Goal: Task Accomplishment & Management: Complete application form

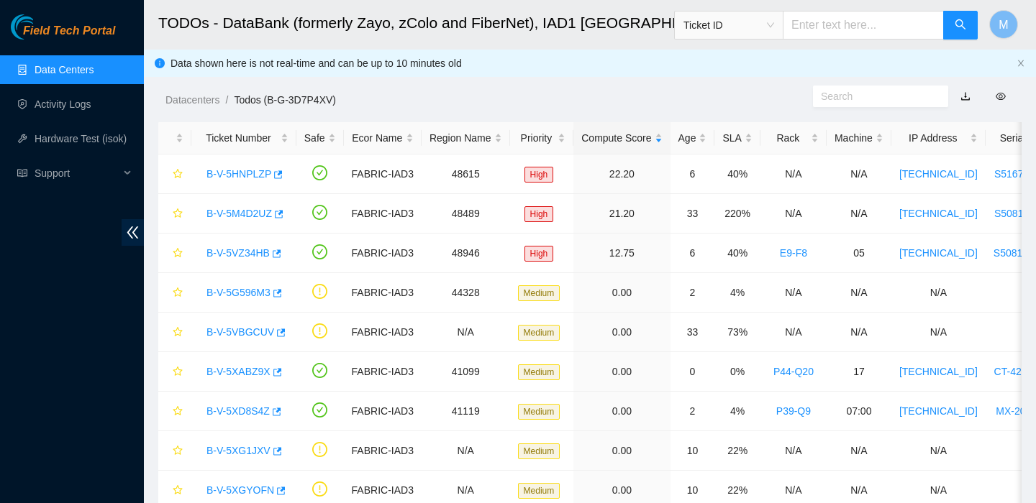
scroll to position [74, 0]
click at [256, 296] on link "B-V-5G596M3" at bounding box center [238, 293] width 64 height 12
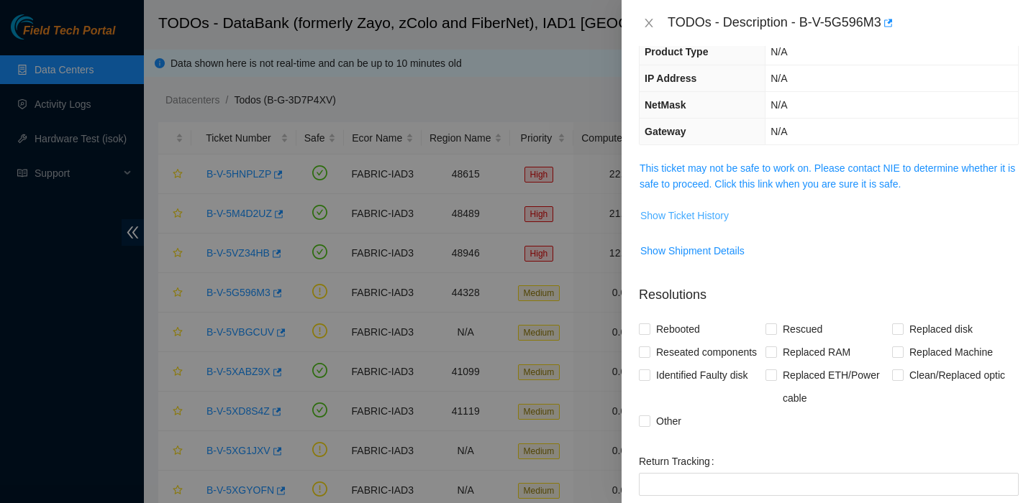
scroll to position [0, 0]
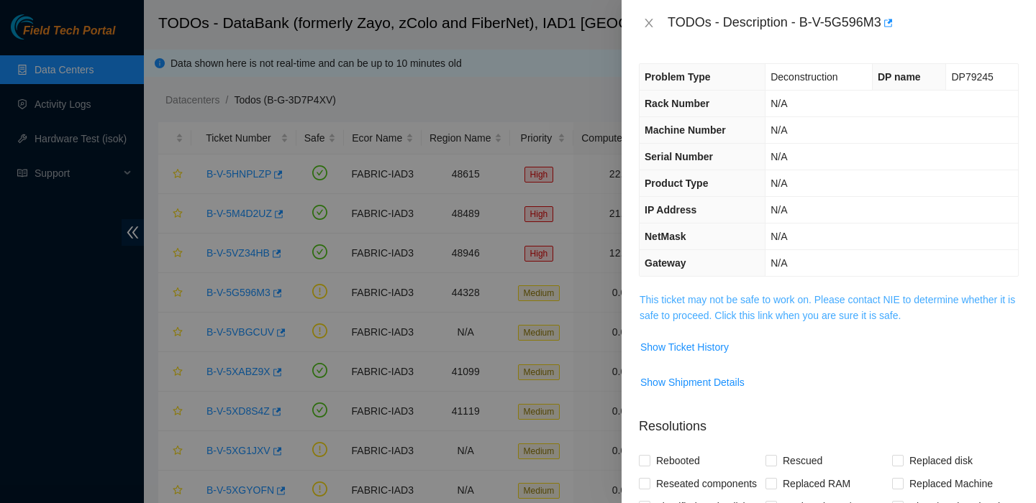
click at [679, 296] on link "This ticket may not be safe to work on. Please contact NIE to determine whether…" at bounding box center [826, 307] width 375 height 27
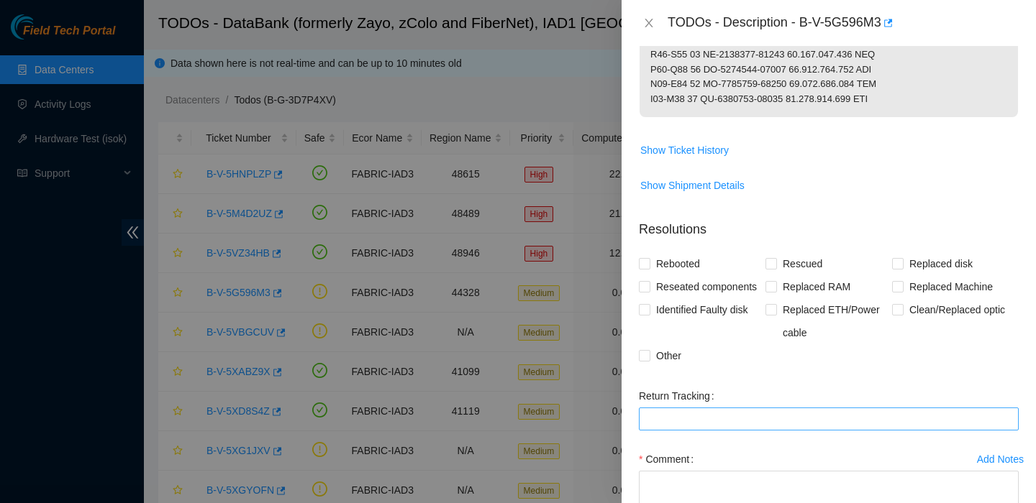
scroll to position [721, 0]
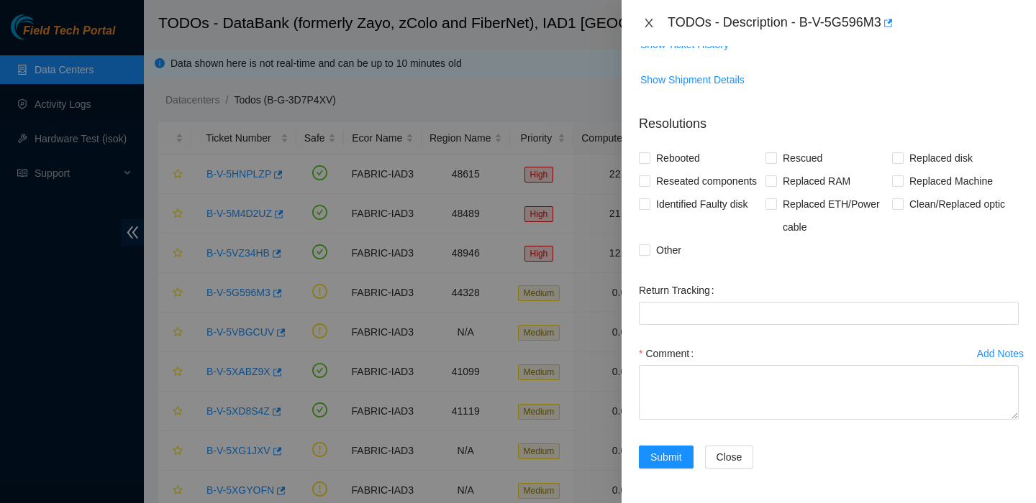
click at [644, 22] on icon "close" at bounding box center [649, 23] width 12 height 12
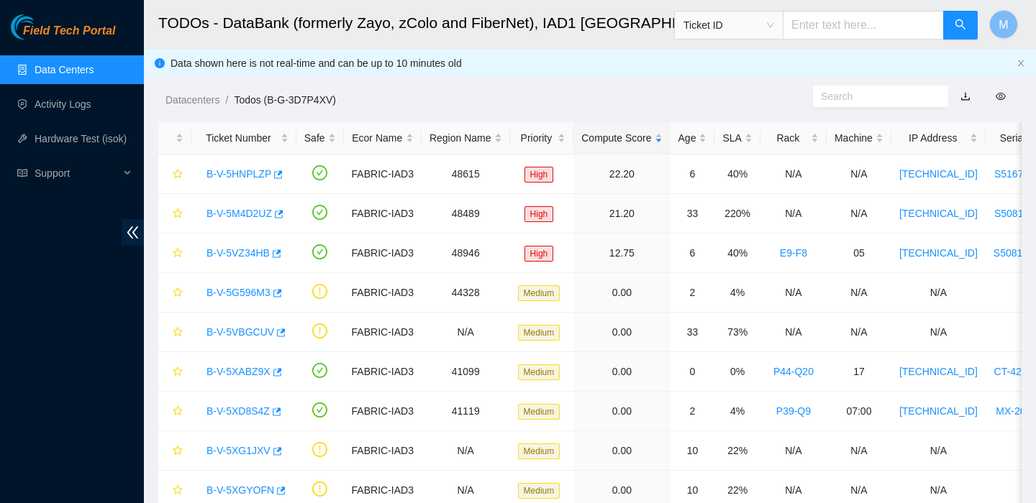
scroll to position [347, 0]
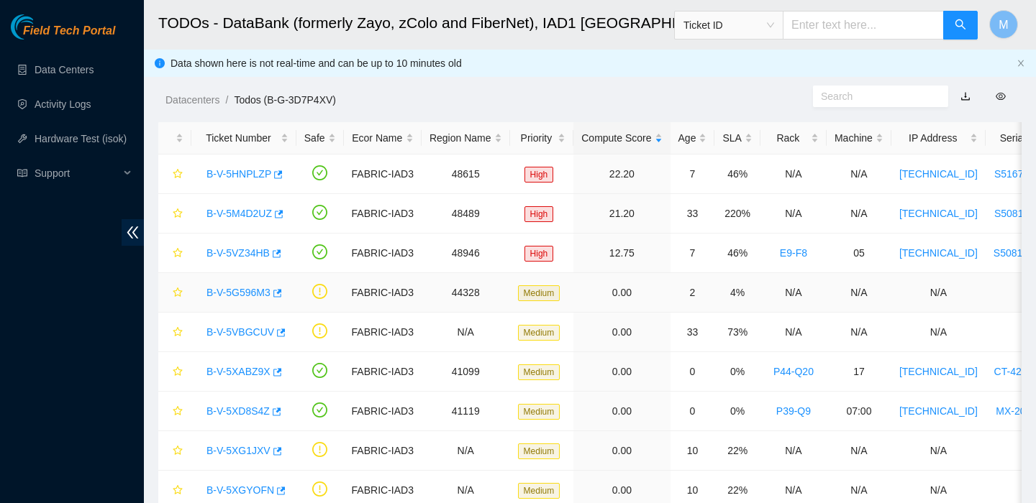
click at [239, 288] on link "B-V-5G596M3" at bounding box center [238, 293] width 64 height 12
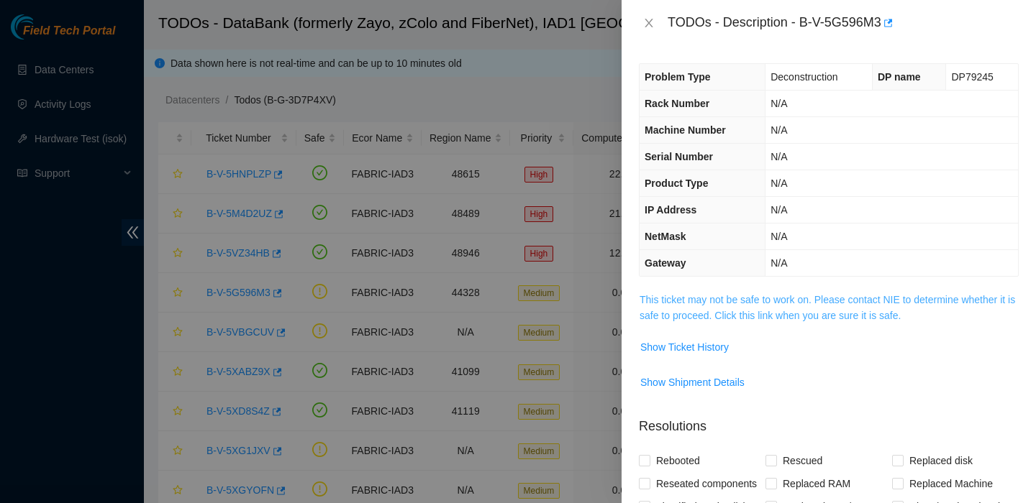
click at [711, 309] on link "This ticket may not be safe to work on. Please contact NIE to determine whether…" at bounding box center [826, 307] width 375 height 27
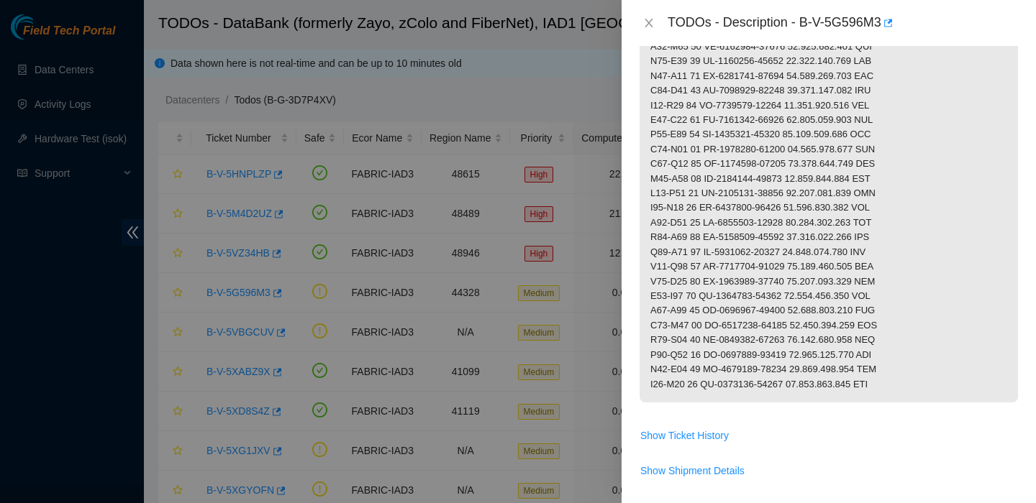
scroll to position [613, 0]
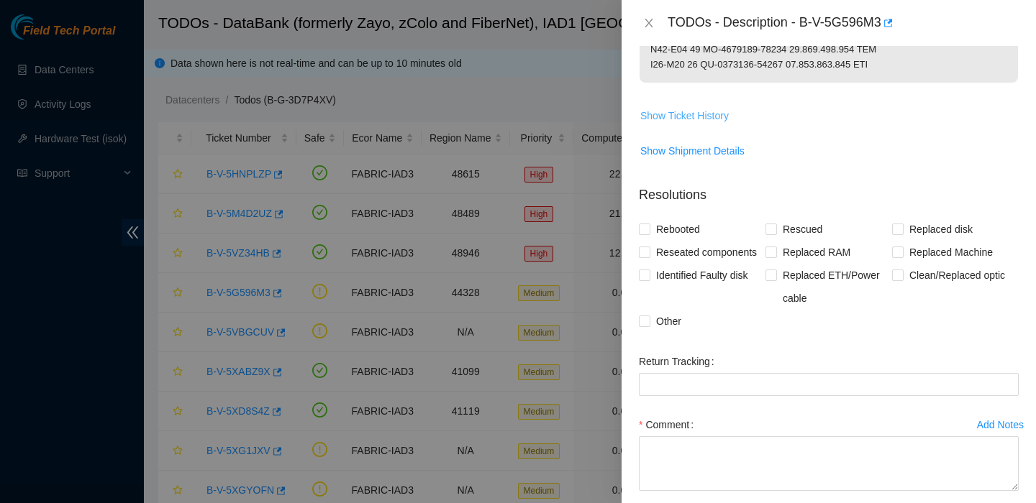
click at [701, 124] on span "Show Ticket History" at bounding box center [684, 116] width 88 height 16
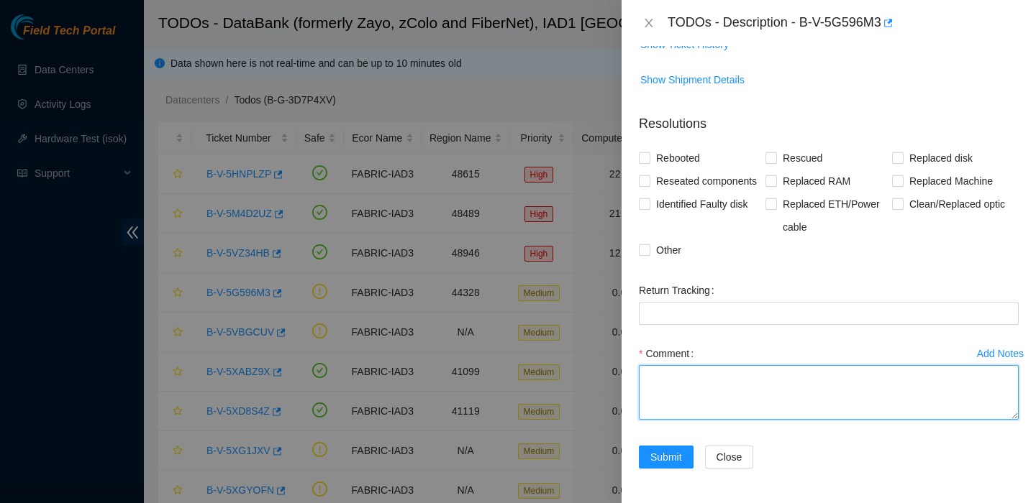
click at [692, 392] on textarea "Comment" at bounding box center [829, 392] width 380 height 55
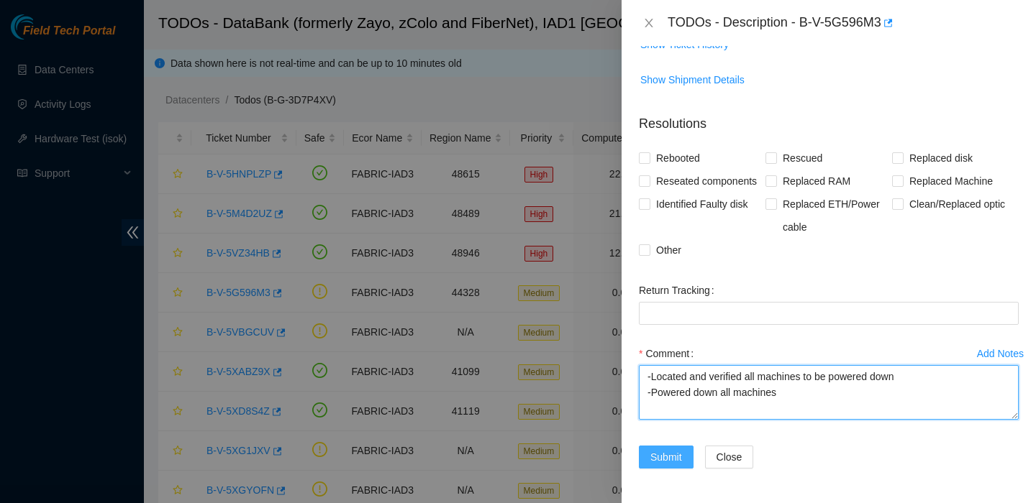
type textarea "-Located and verified all machines to be powered down -Powered down all machines"
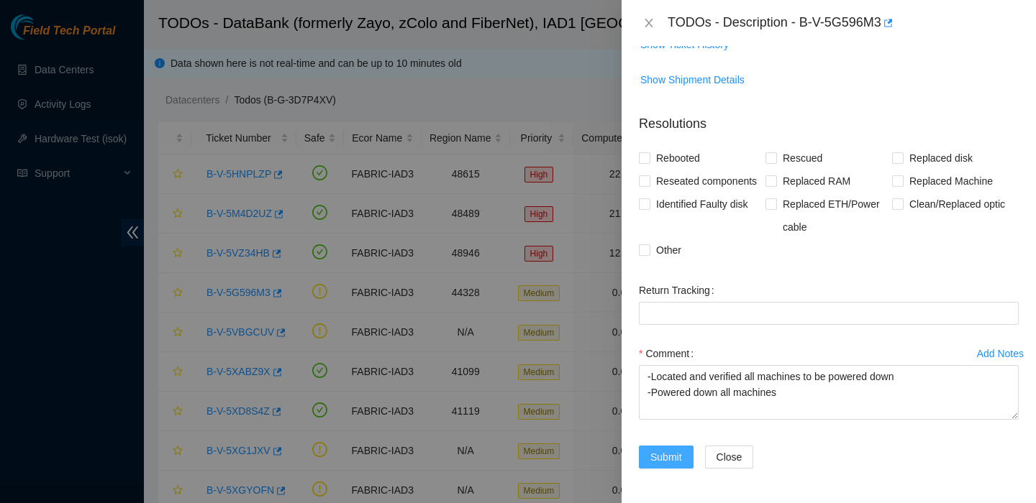
click at [655, 467] on button "Submit" at bounding box center [666, 457] width 55 height 23
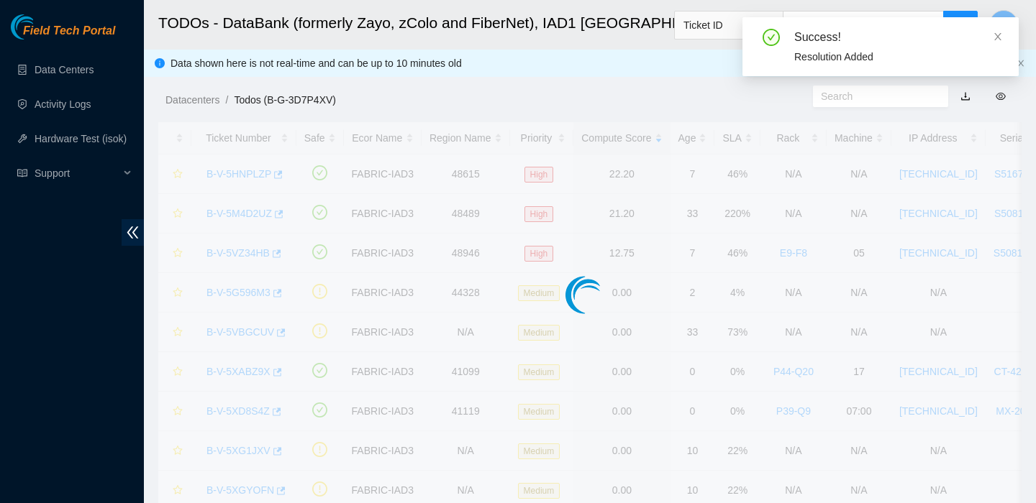
scroll to position [347, 0]
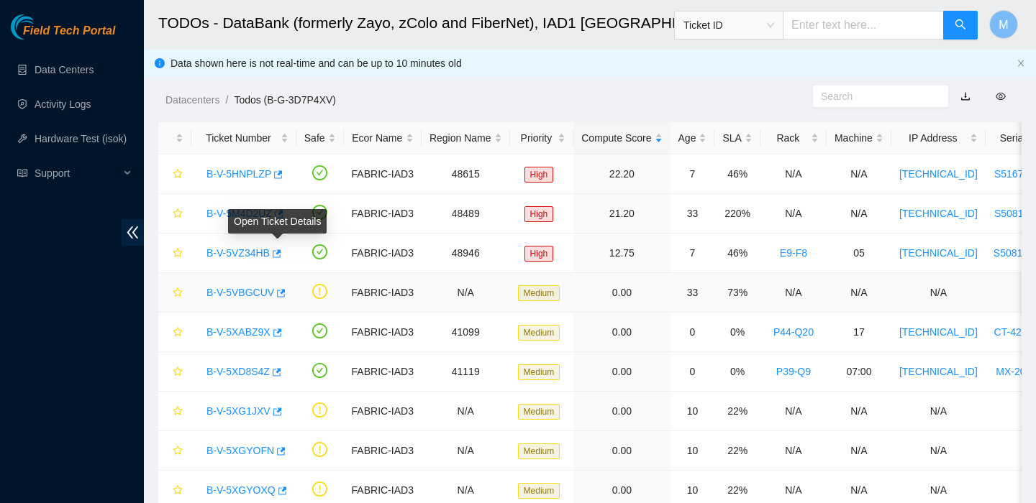
click at [258, 292] on link "B-V-5VBGCUV" at bounding box center [240, 293] width 68 height 12
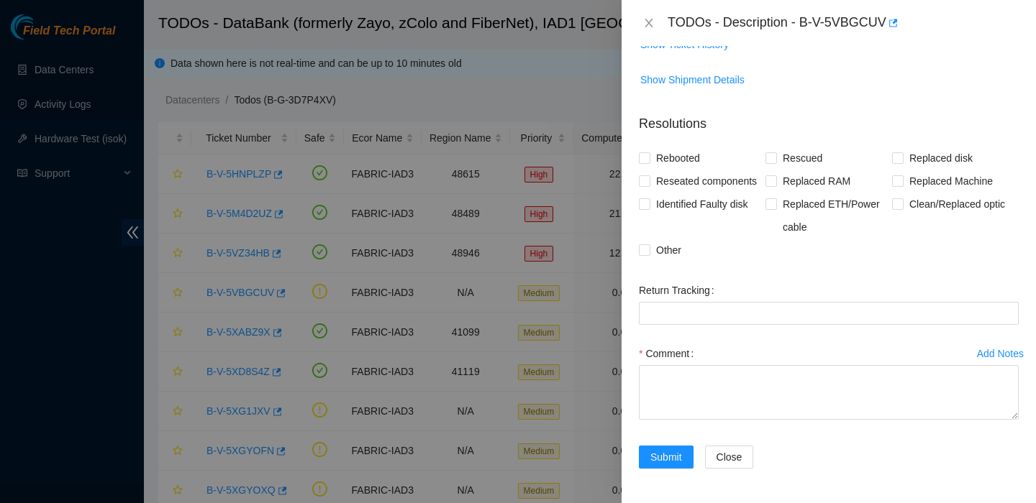
scroll to position [0, 0]
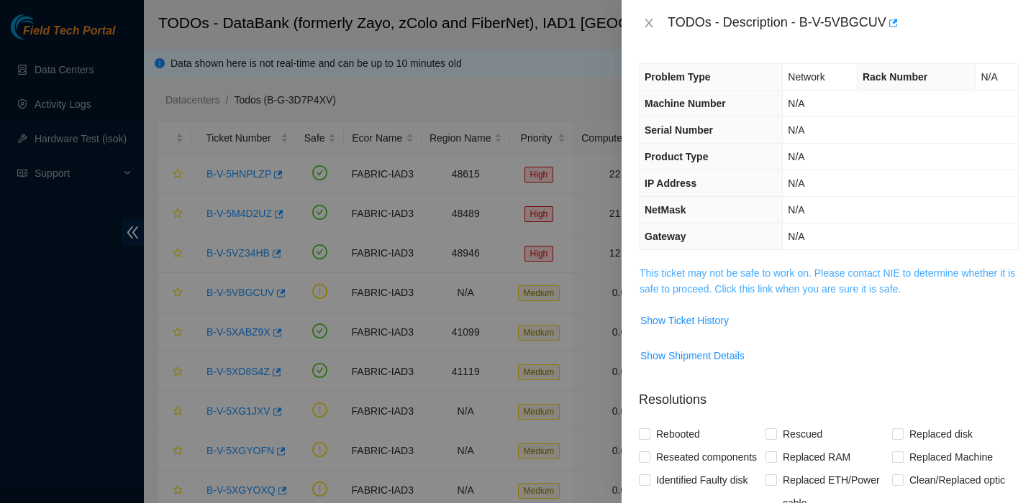
click at [793, 273] on link "This ticket may not be safe to work on. Please contact NIE to determine whether…" at bounding box center [826, 281] width 375 height 27
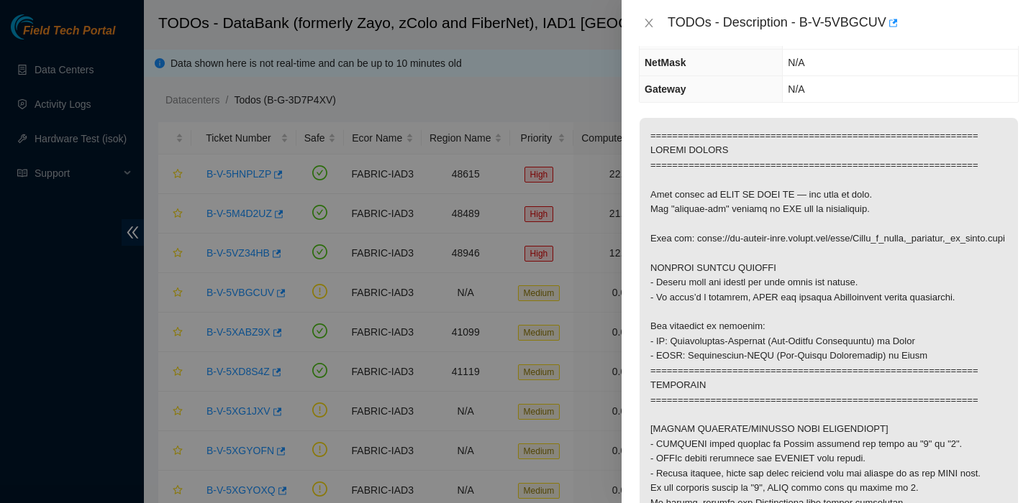
scroll to position [170, 0]
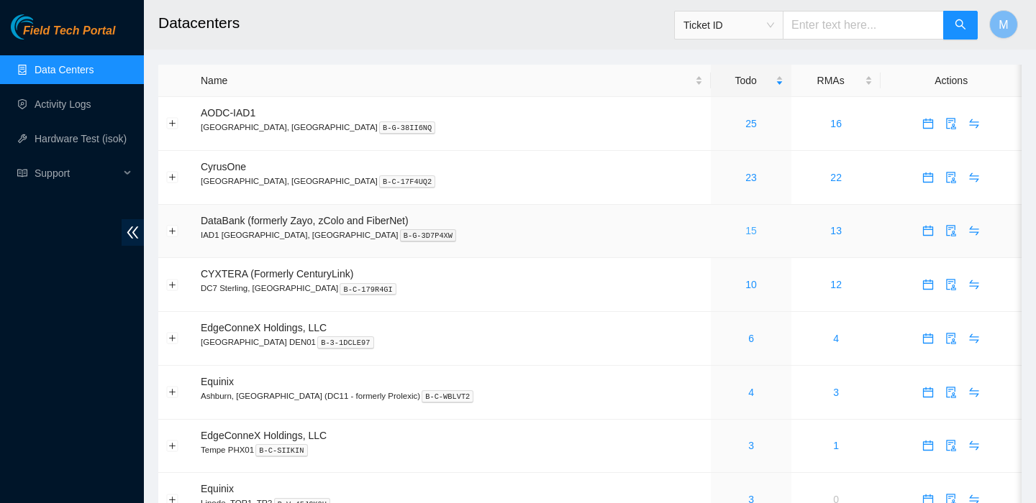
click at [745, 231] on link "15" at bounding box center [751, 231] width 12 height 12
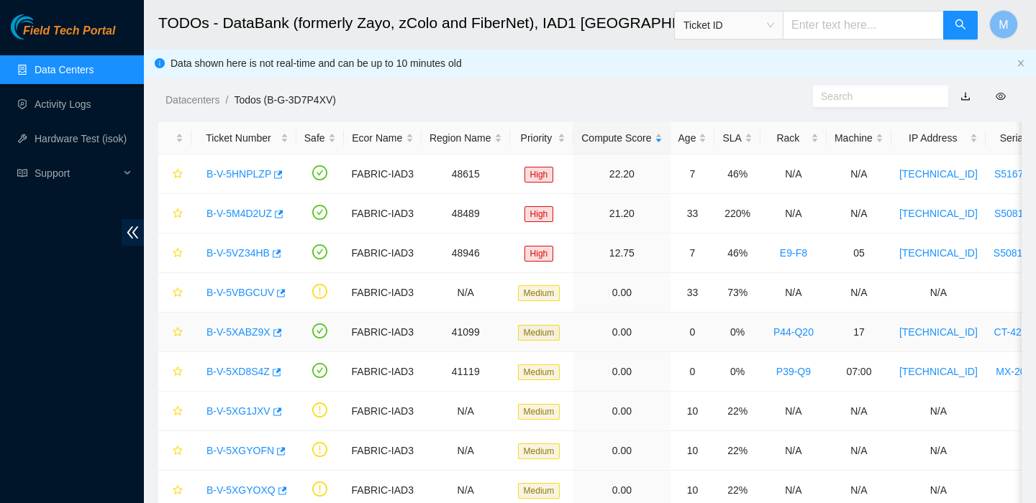
click at [245, 337] on link "B-V-5XABZ9X" at bounding box center [238, 333] width 64 height 12
click at [243, 339] on div "B-V-5XABZ9X" at bounding box center [243, 332] width 89 height 23
click at [244, 329] on link "B-V-5XABZ9X" at bounding box center [238, 333] width 64 height 12
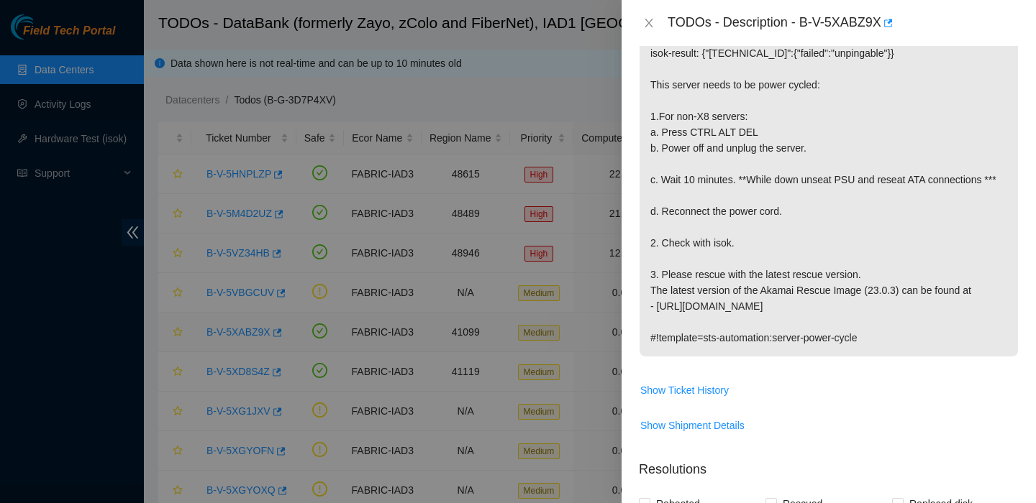
scroll to position [252, 0]
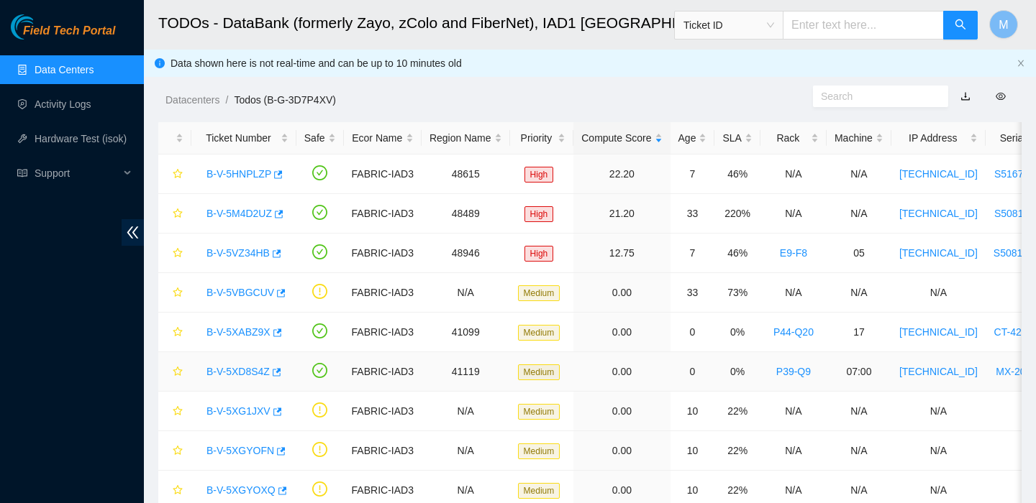
click at [241, 371] on link "B-V-5XD8S4Z" at bounding box center [237, 372] width 63 height 12
click at [264, 416] on link "B-V-5XG1JXV" at bounding box center [238, 412] width 64 height 12
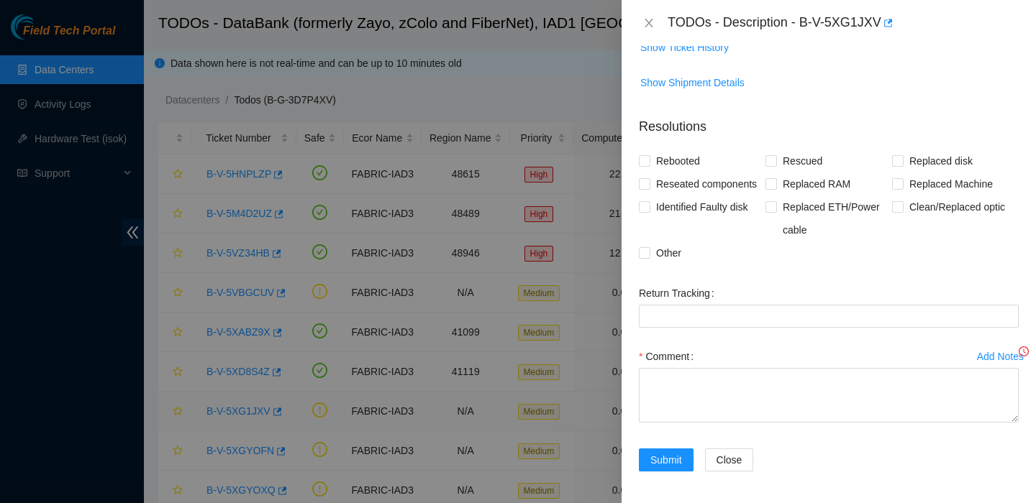
scroll to position [226, 0]
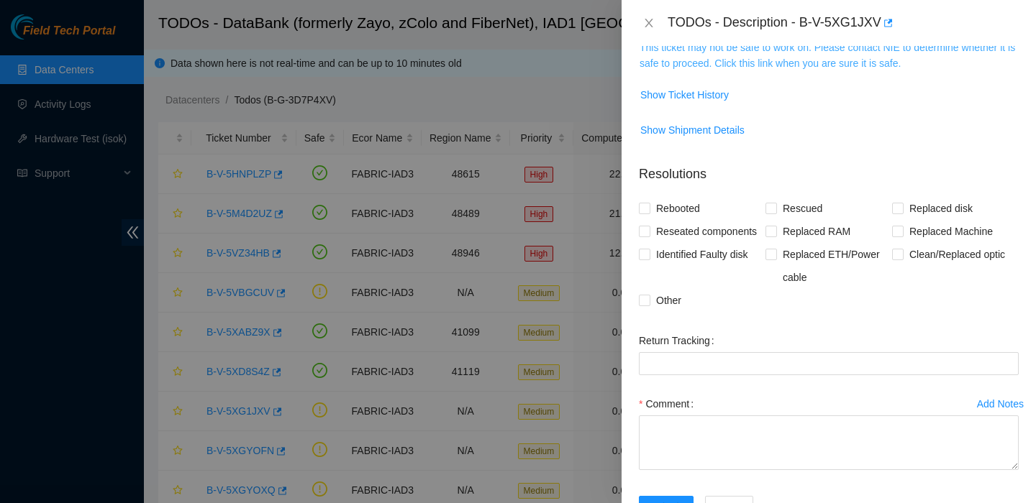
click at [693, 63] on link "This ticket may not be safe to work on. Please contact NIE to determine whether…" at bounding box center [826, 55] width 375 height 27
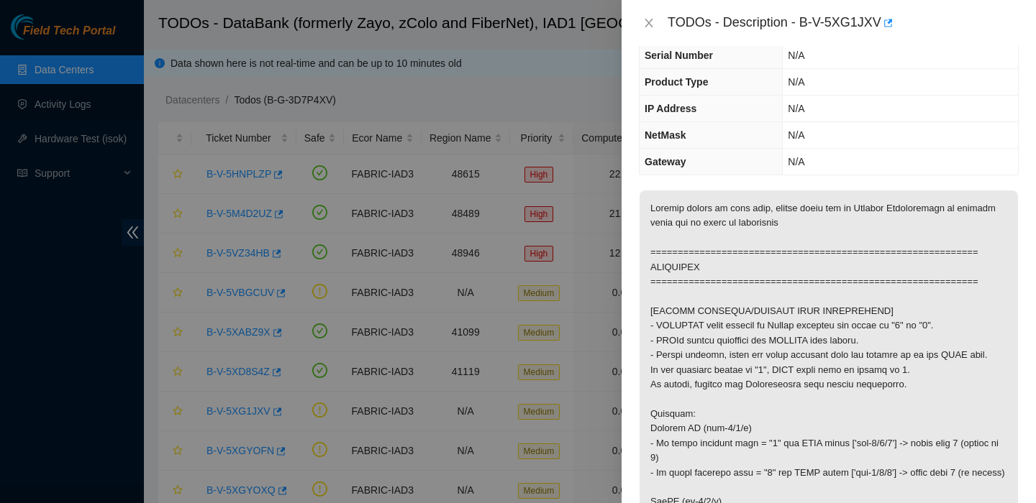
scroll to position [145, 0]
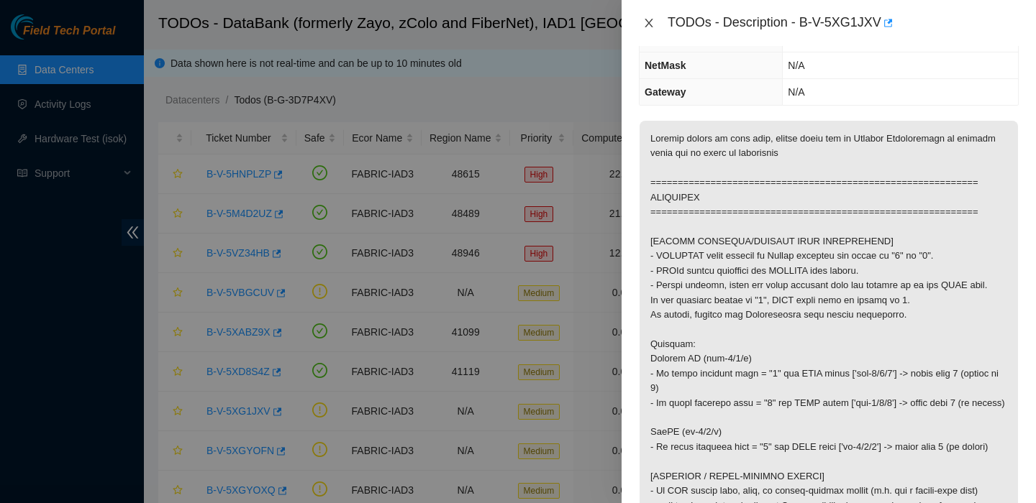
click at [645, 21] on icon "close" at bounding box center [649, 23] width 12 height 12
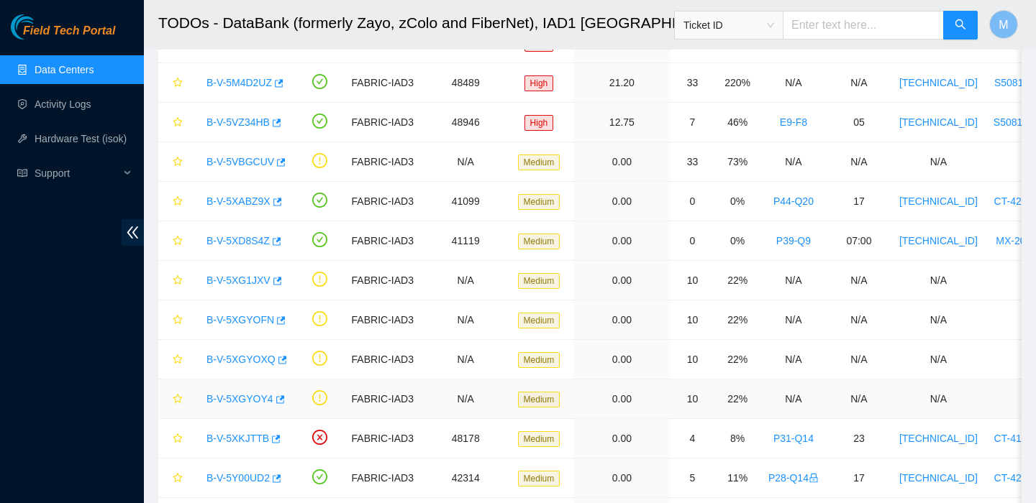
scroll to position [111, 0]
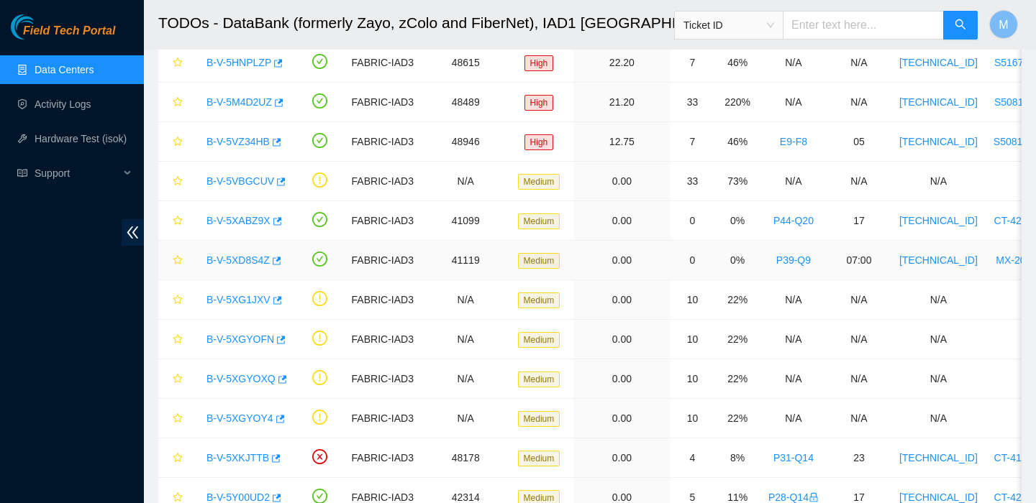
click at [251, 262] on link "B-V-5XD8S4Z" at bounding box center [237, 261] width 63 height 12
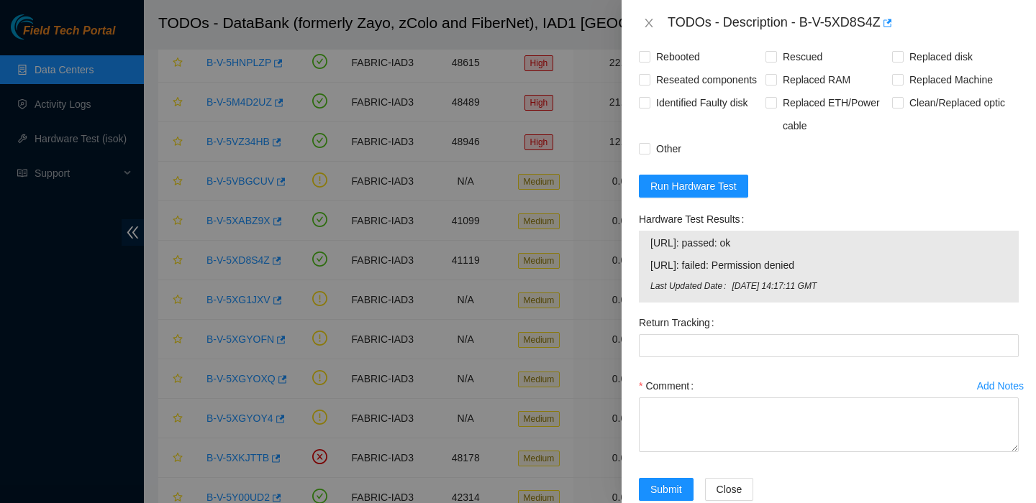
scroll to position [721, 0]
click at [648, 19] on icon "close" at bounding box center [649, 23] width 12 height 12
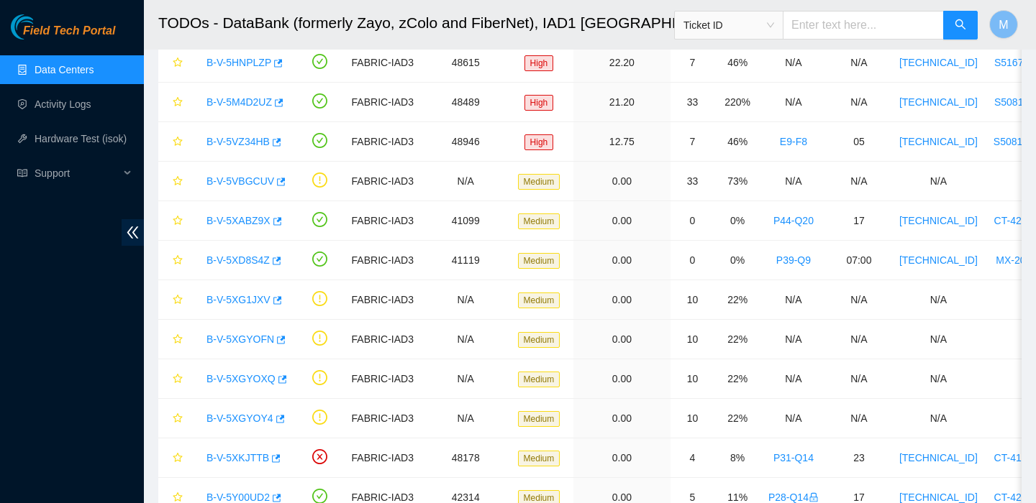
scroll to position [410, 0]
click at [88, 65] on link "Data Centers" at bounding box center [64, 70] width 59 height 12
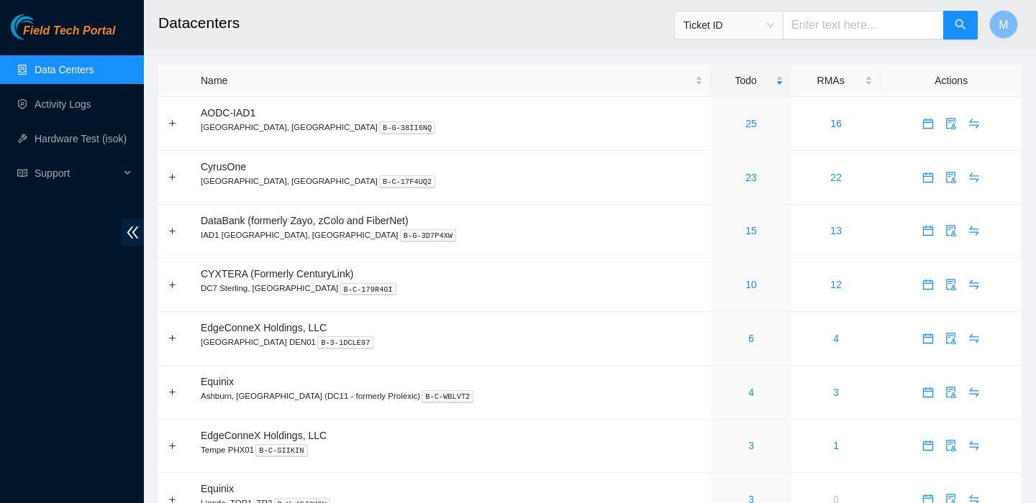
click at [94, 76] on link "Data Centers" at bounding box center [64, 70] width 59 height 12
click at [745, 225] on link "15" at bounding box center [751, 231] width 12 height 12
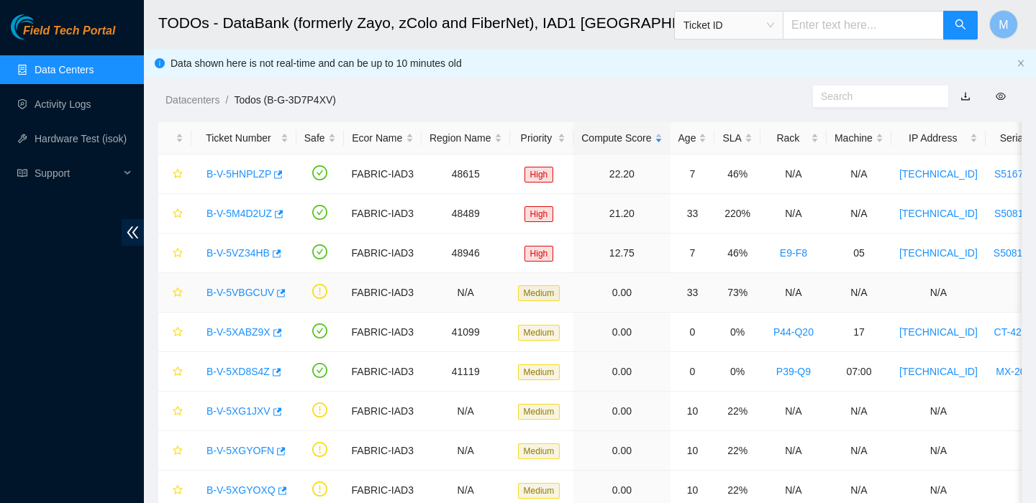
click at [259, 291] on link "B-V-5VBGCUV" at bounding box center [240, 293] width 68 height 12
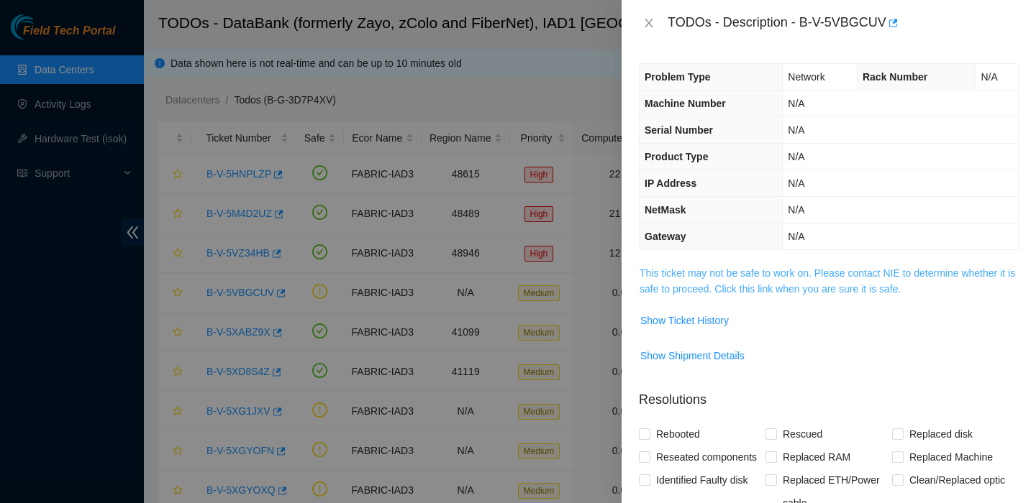
click at [658, 278] on link "This ticket may not be safe to work on. Please contact NIE to determine whether…" at bounding box center [826, 281] width 375 height 27
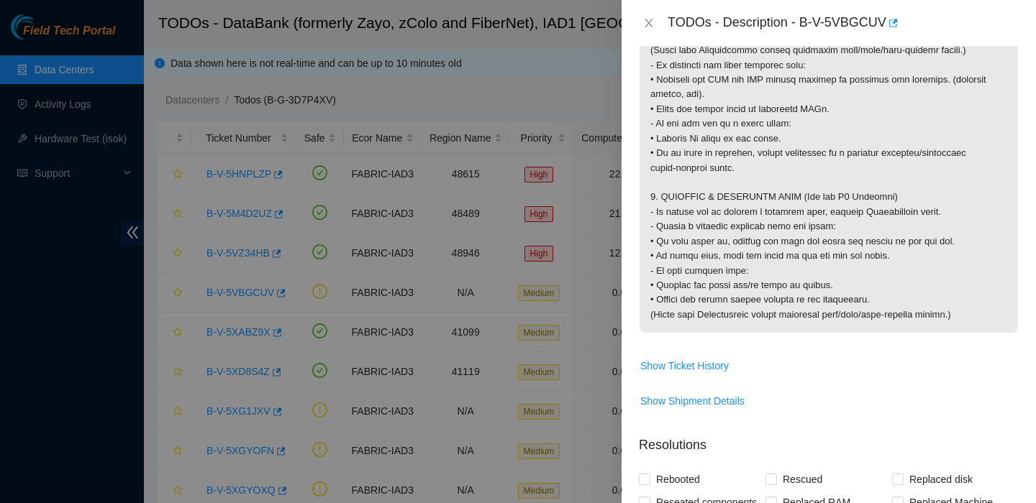
scroll to position [1454, 0]
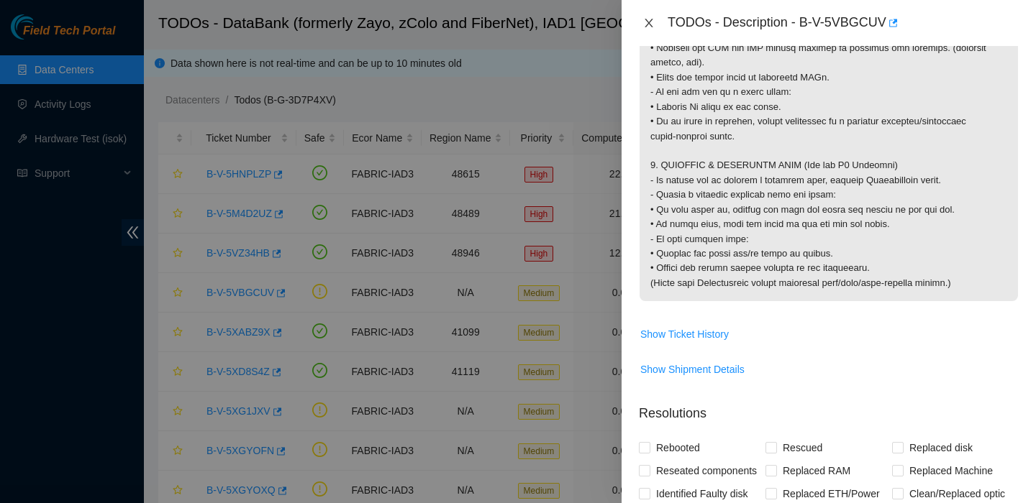
click at [649, 19] on icon "close" at bounding box center [649, 23] width 12 height 12
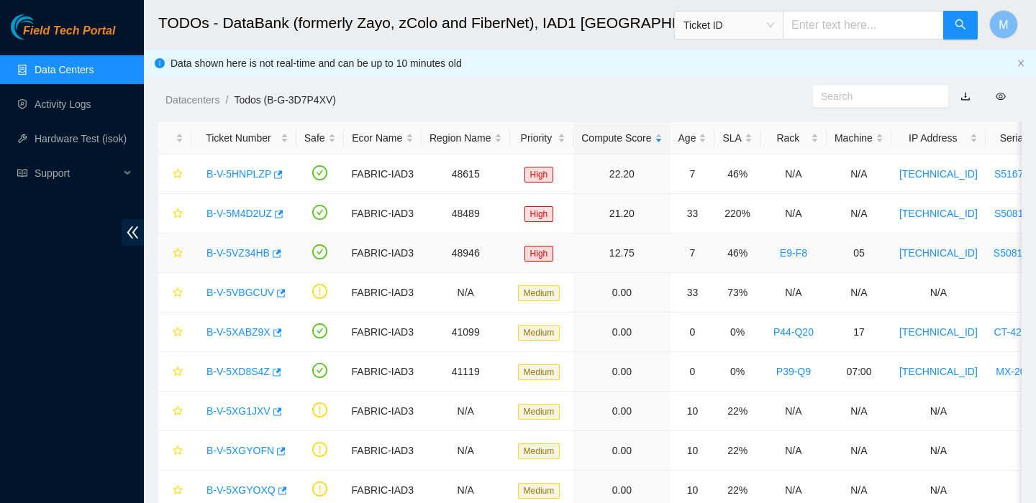
scroll to position [347, 0]
click at [252, 173] on link "B-V-5HNPLZP" at bounding box center [238, 174] width 65 height 12
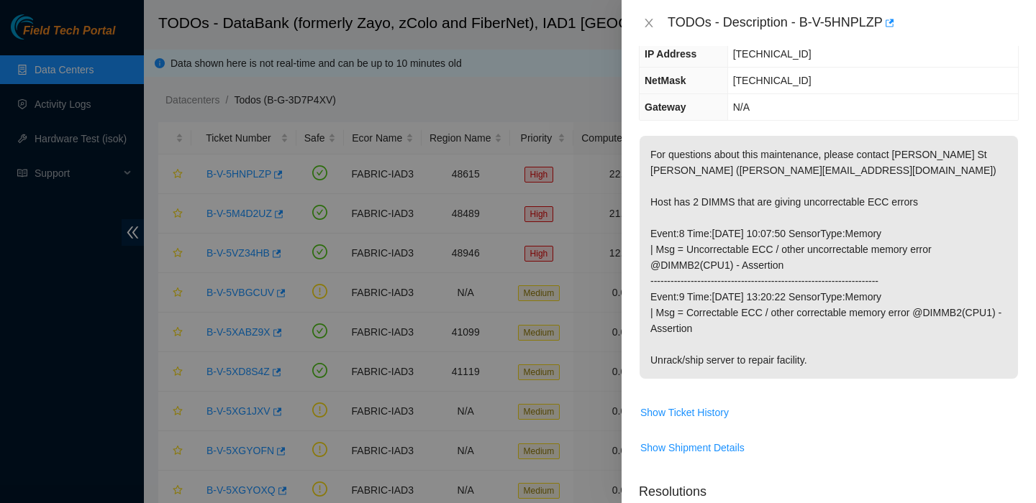
scroll to position [163, 0]
click at [652, 9] on div "TODOs - Description - B-V-5HNPLZP" at bounding box center [828, 23] width 414 height 46
click at [648, 20] on icon "close" at bounding box center [649, 23] width 12 height 12
click at [648, 20] on div "TODOs - Description - B-V-5HNPLZP Problem Type Hardware Rack Number N/A Machine…" at bounding box center [518, 251] width 1036 height 503
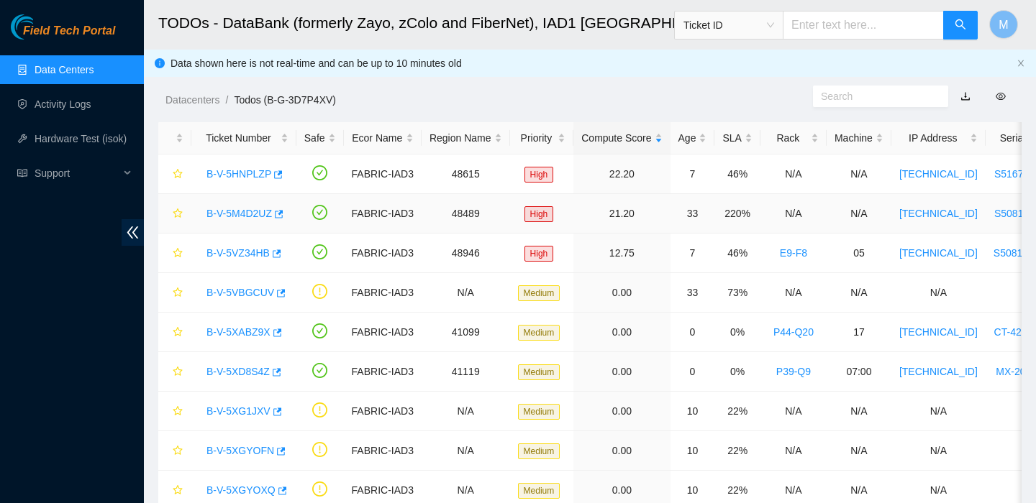
click at [250, 212] on link "B-V-5M4D2UZ" at bounding box center [238, 214] width 65 height 12
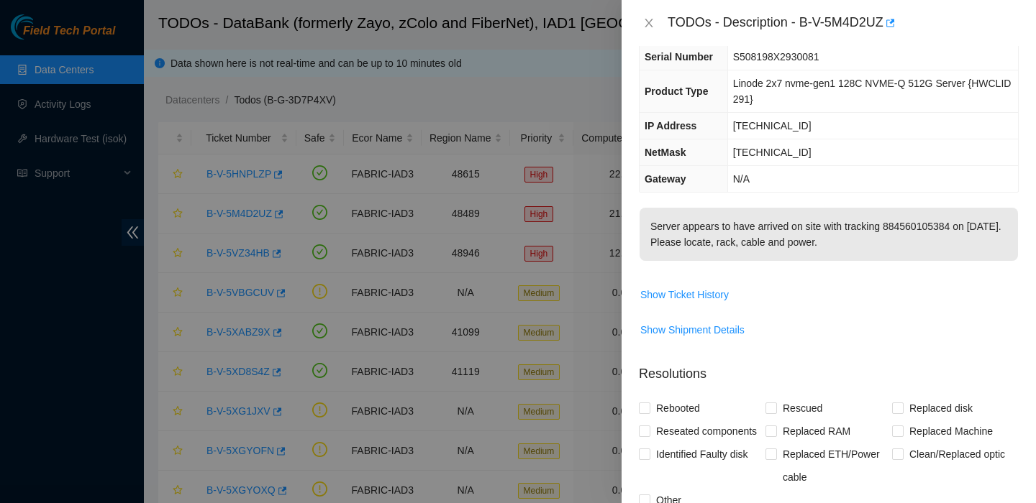
scroll to position [88, 0]
click at [648, 22] on icon "close" at bounding box center [648, 23] width 8 height 9
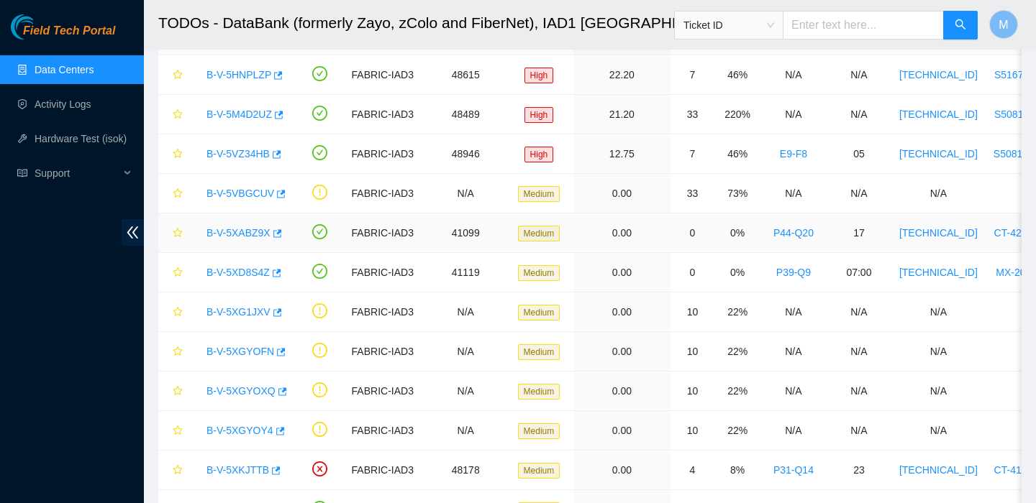
scroll to position [100, 0]
click at [240, 352] on link "B-V-5XGYOFN" at bounding box center [240, 351] width 68 height 12
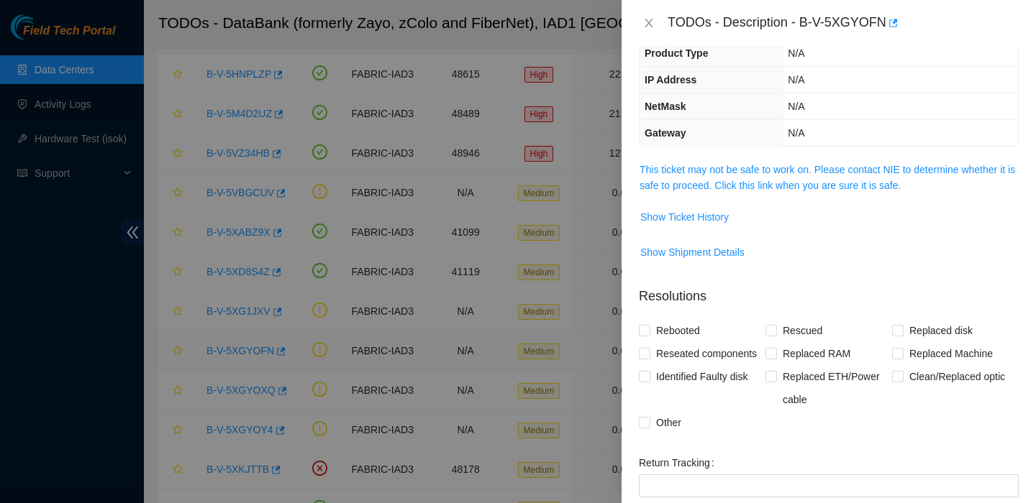
scroll to position [72, 0]
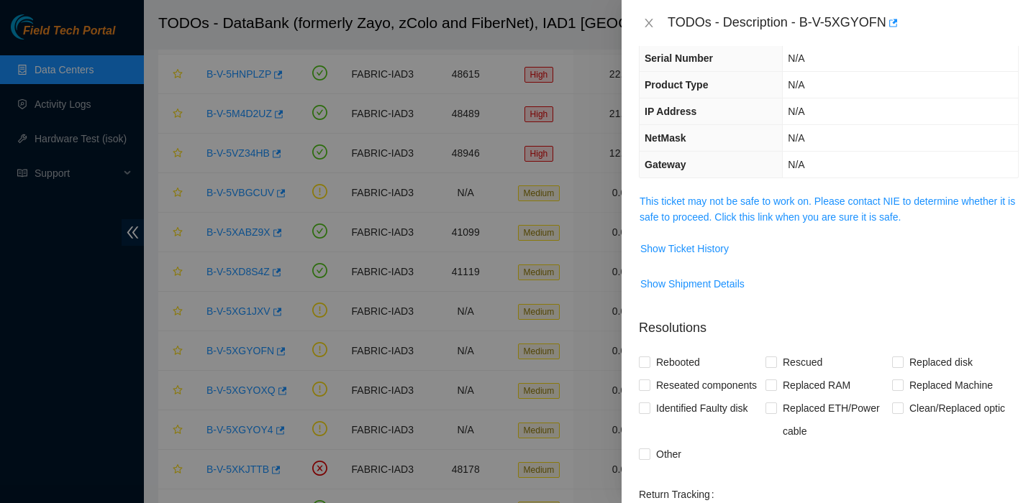
click at [682, 209] on span "This ticket may not be safe to work on. Please contact NIE to determine whether…" at bounding box center [828, 209] width 378 height 32
click at [680, 200] on link "This ticket may not be safe to work on. Please contact NIE to determine whether…" at bounding box center [826, 209] width 375 height 27
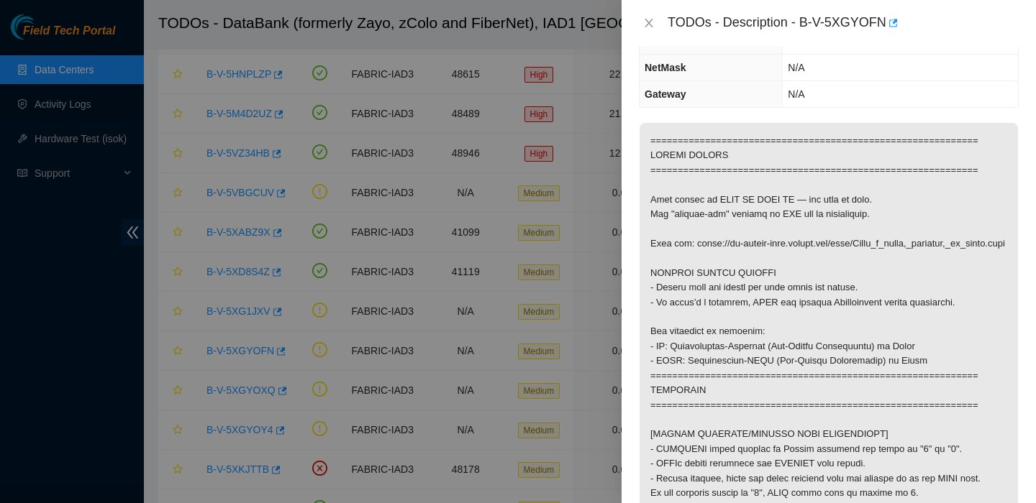
scroll to position [143, 0]
click at [645, 19] on icon "close" at bounding box center [648, 23] width 8 height 9
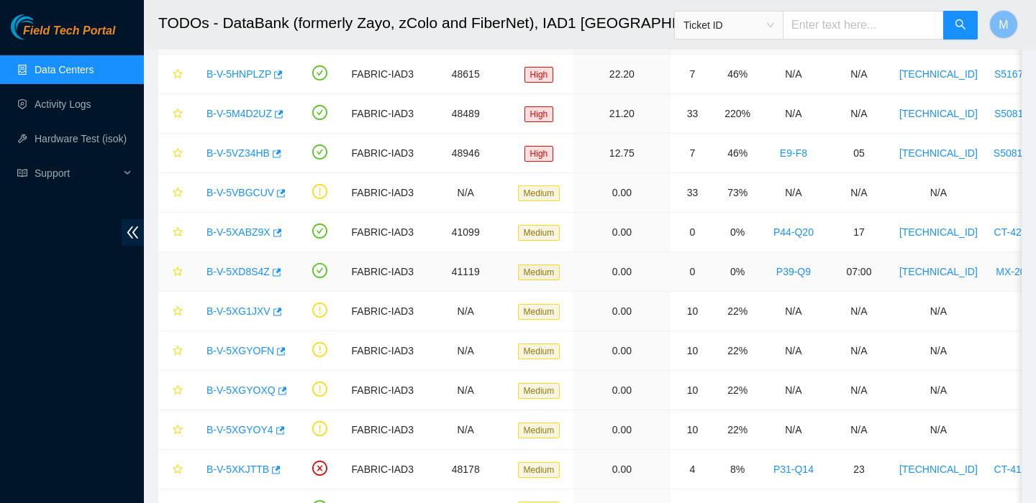
scroll to position [196, 0]
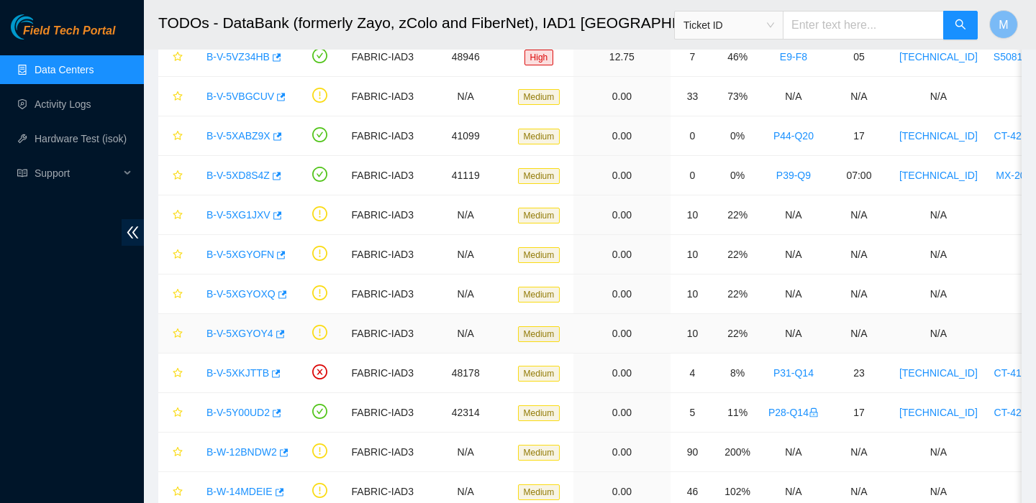
click at [268, 324] on div "B-V-5XGYOY4" at bounding box center [243, 333] width 89 height 23
click at [255, 329] on link "B-V-5XGYOY4" at bounding box center [239, 334] width 67 height 12
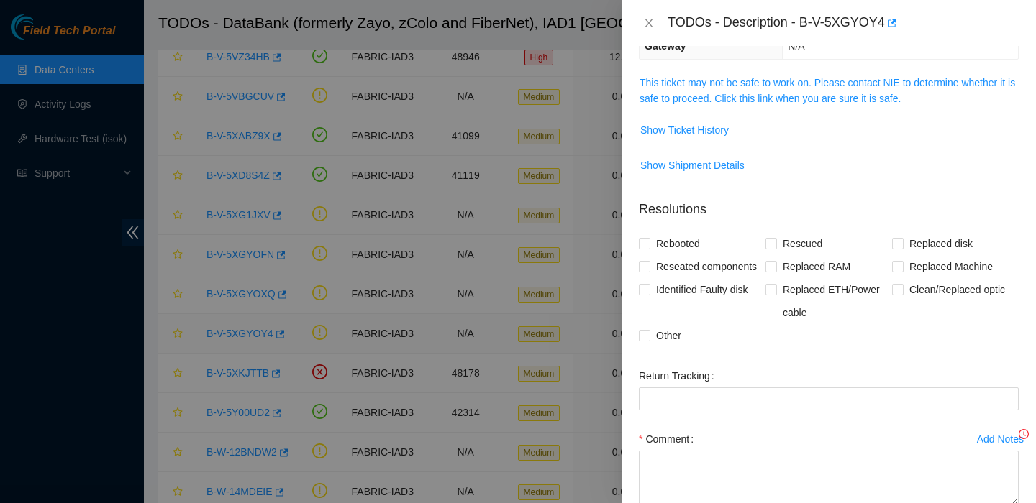
scroll to position [143, 0]
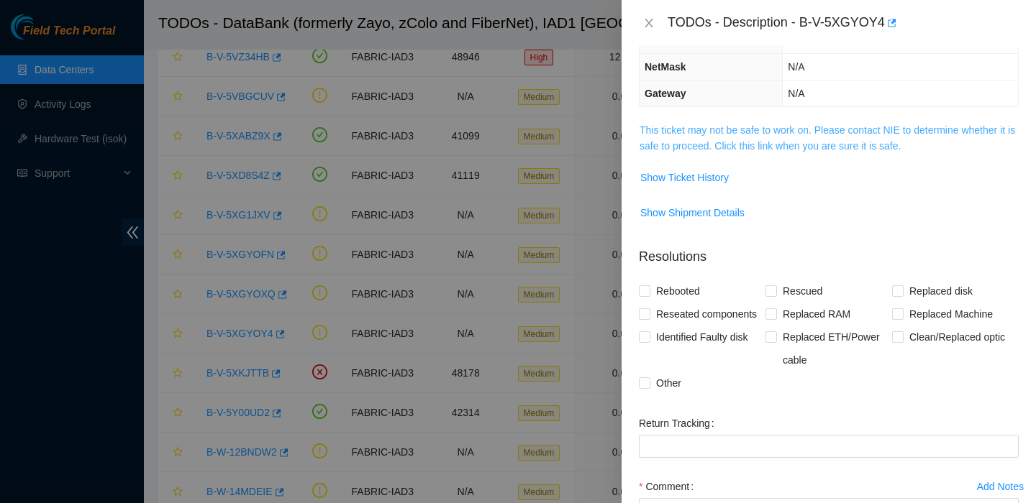
click at [660, 131] on link "This ticket may not be safe to work on. Please contact NIE to determine whether…" at bounding box center [826, 137] width 375 height 27
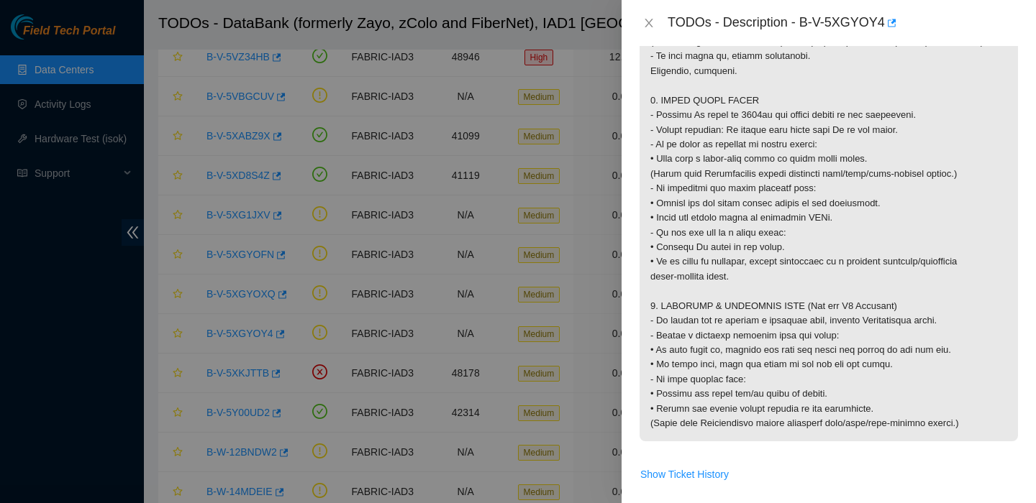
scroll to position [1410, 0]
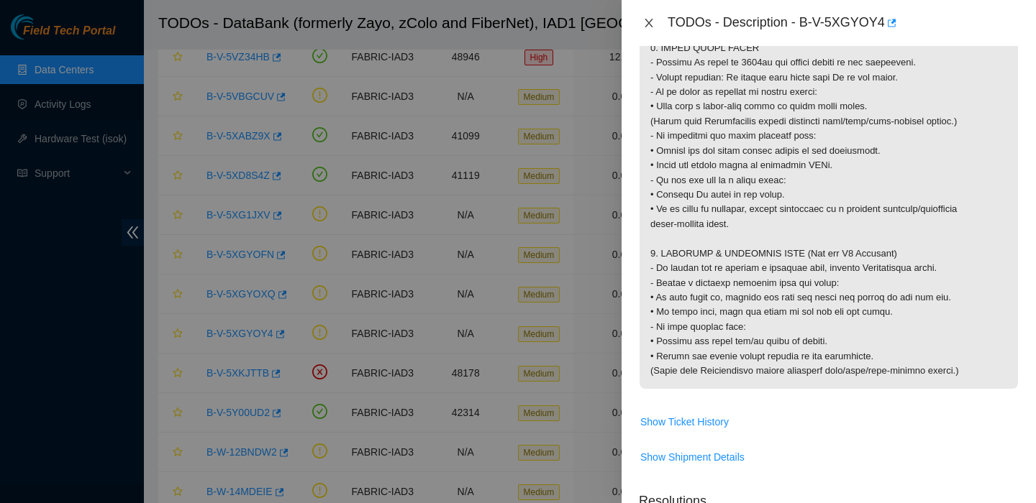
click at [651, 19] on icon "close" at bounding box center [648, 23] width 8 height 9
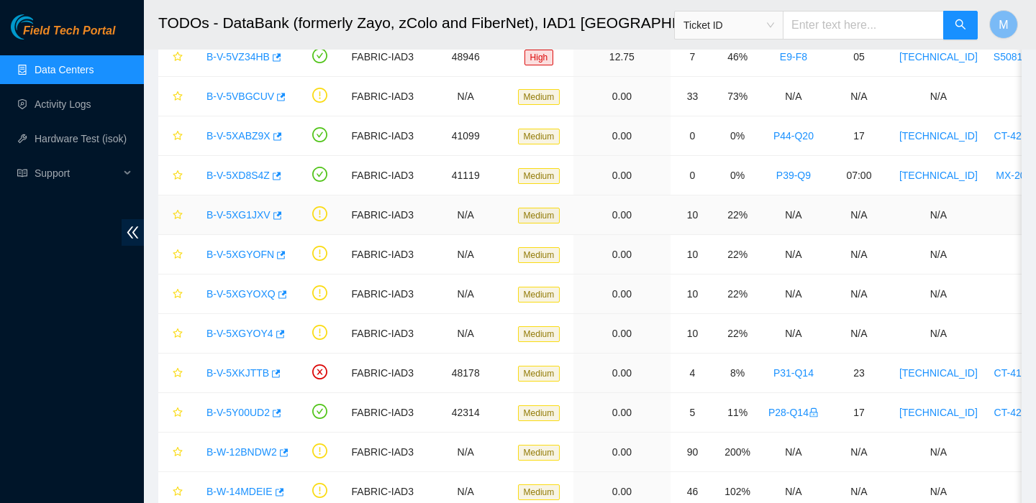
scroll to position [347, 0]
click at [247, 216] on link "B-V-5XG1JXV" at bounding box center [238, 215] width 64 height 12
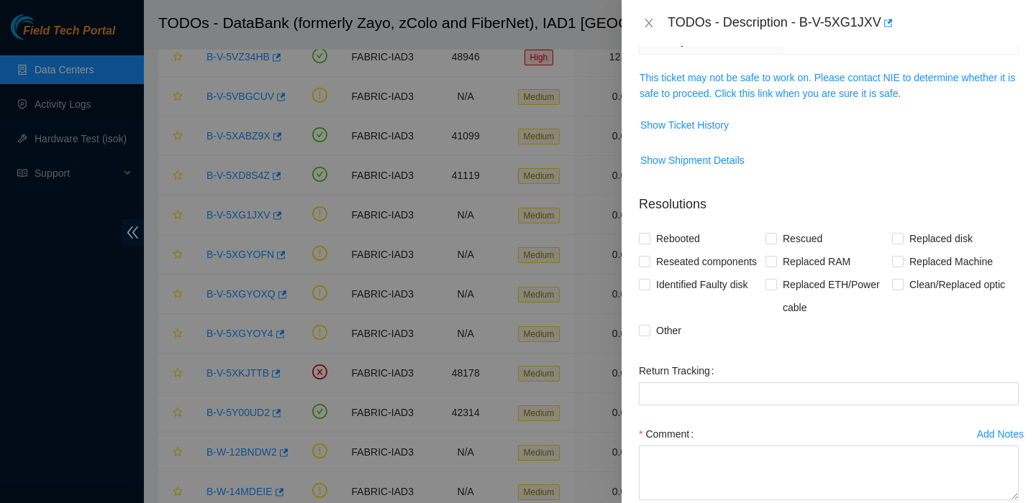
scroll to position [118, 0]
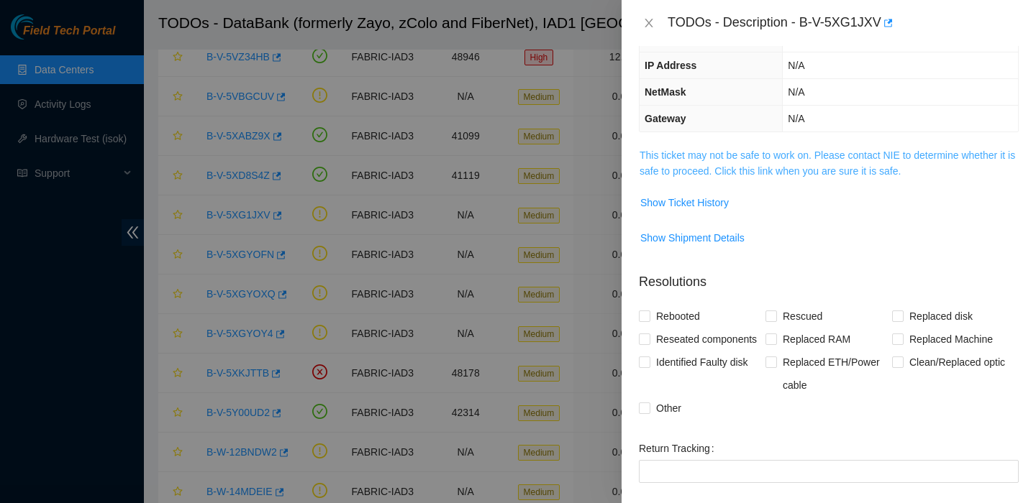
click at [694, 160] on link "This ticket may not be safe to work on. Please contact NIE to determine whether…" at bounding box center [826, 163] width 375 height 27
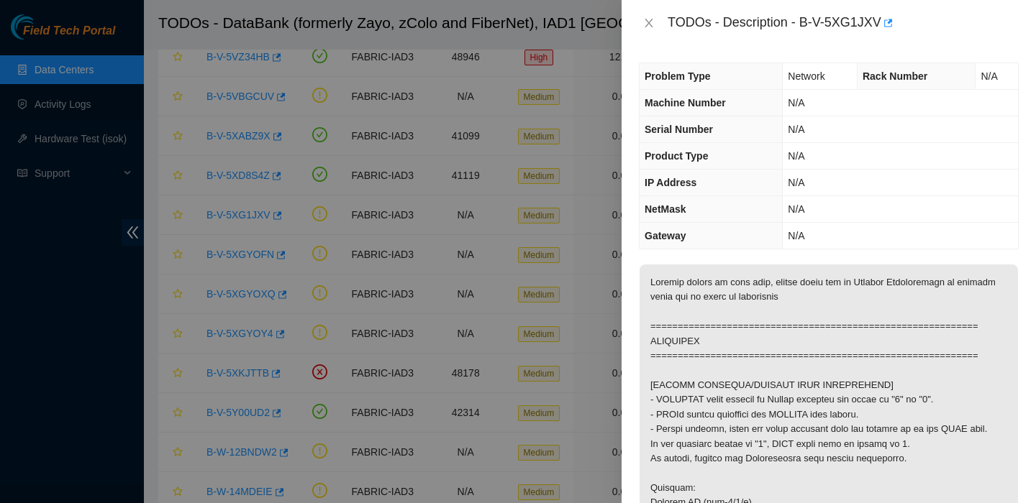
scroll to position [0, 0]
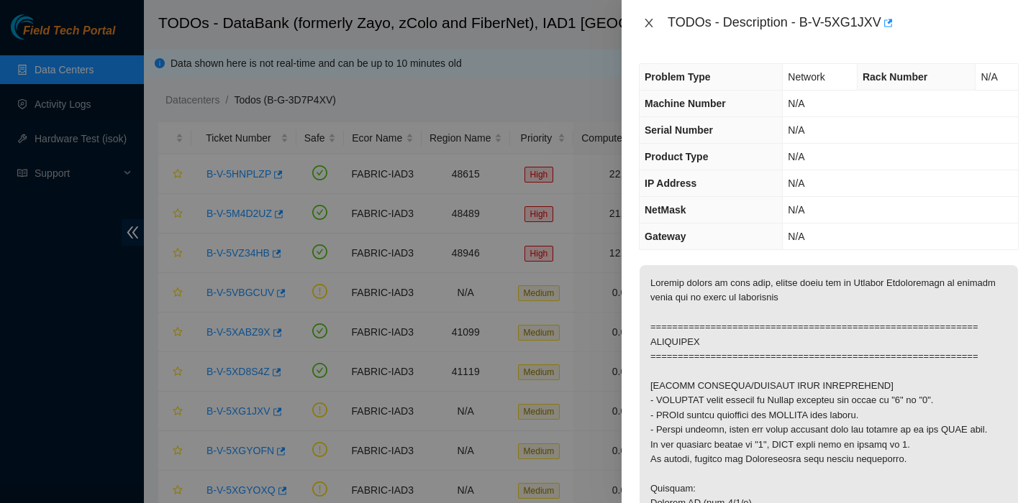
click at [650, 20] on icon "close" at bounding box center [648, 23] width 8 height 9
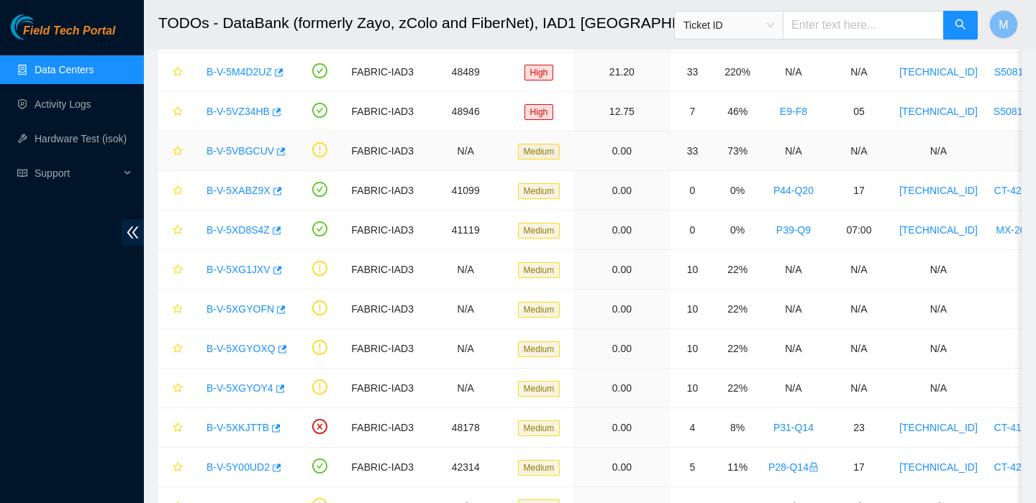
scroll to position [142, 0]
click at [242, 185] on link "B-V-5XABZ9X" at bounding box center [238, 190] width 64 height 12
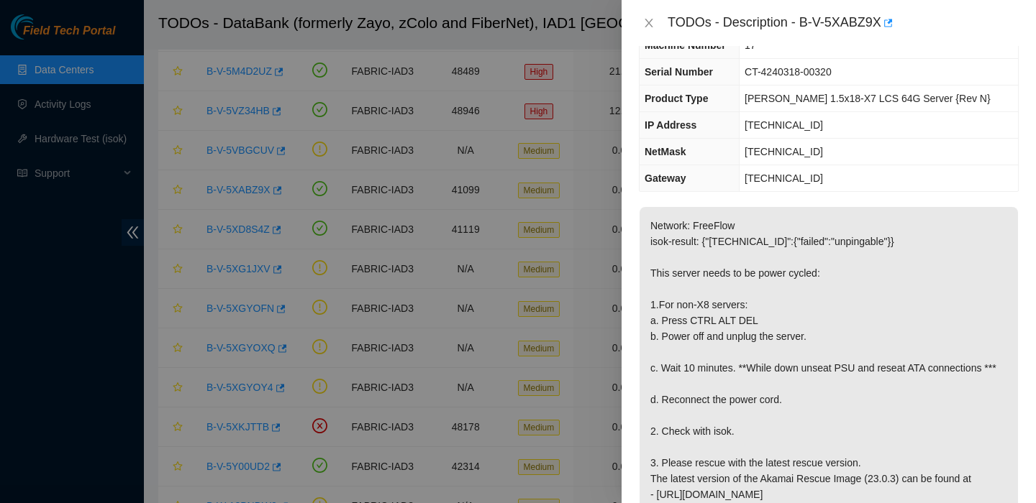
scroll to position [96, 0]
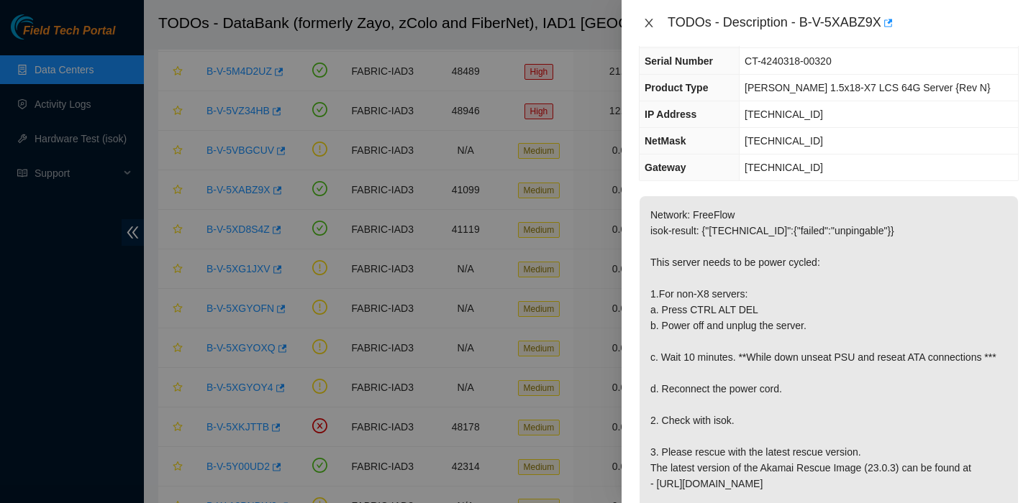
click at [639, 27] on button "Close" at bounding box center [649, 24] width 20 height 14
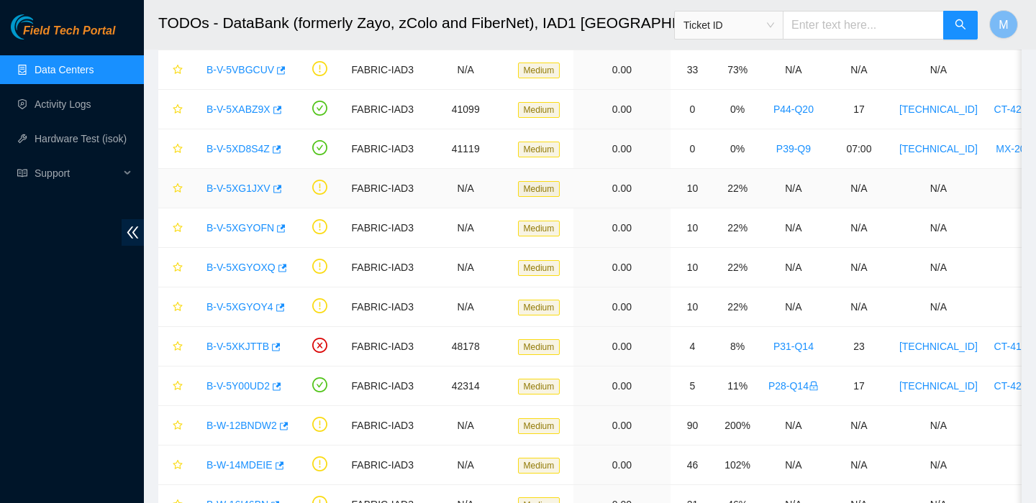
scroll to position [224, 0]
